Goal: Find specific page/section

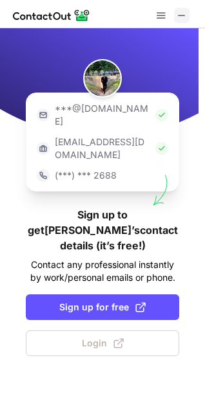
click at [182, 19] on span at bounding box center [181, 15] width 10 height 10
